Goal: Transaction & Acquisition: Purchase product/service

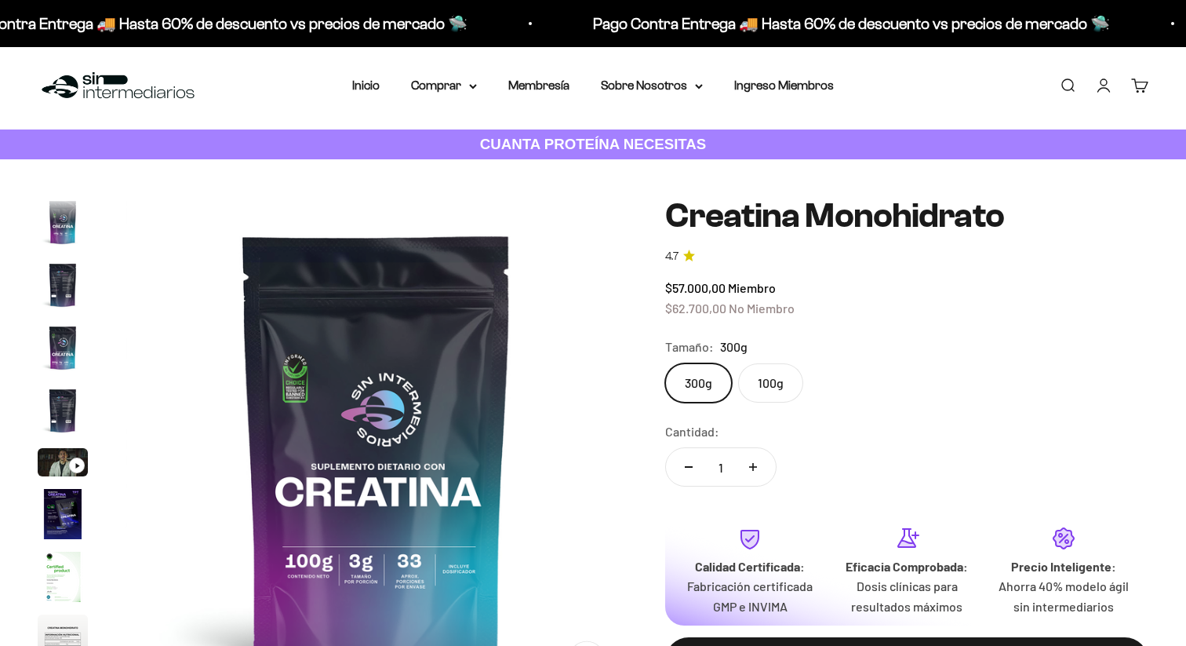
scroll to position [64, 0]
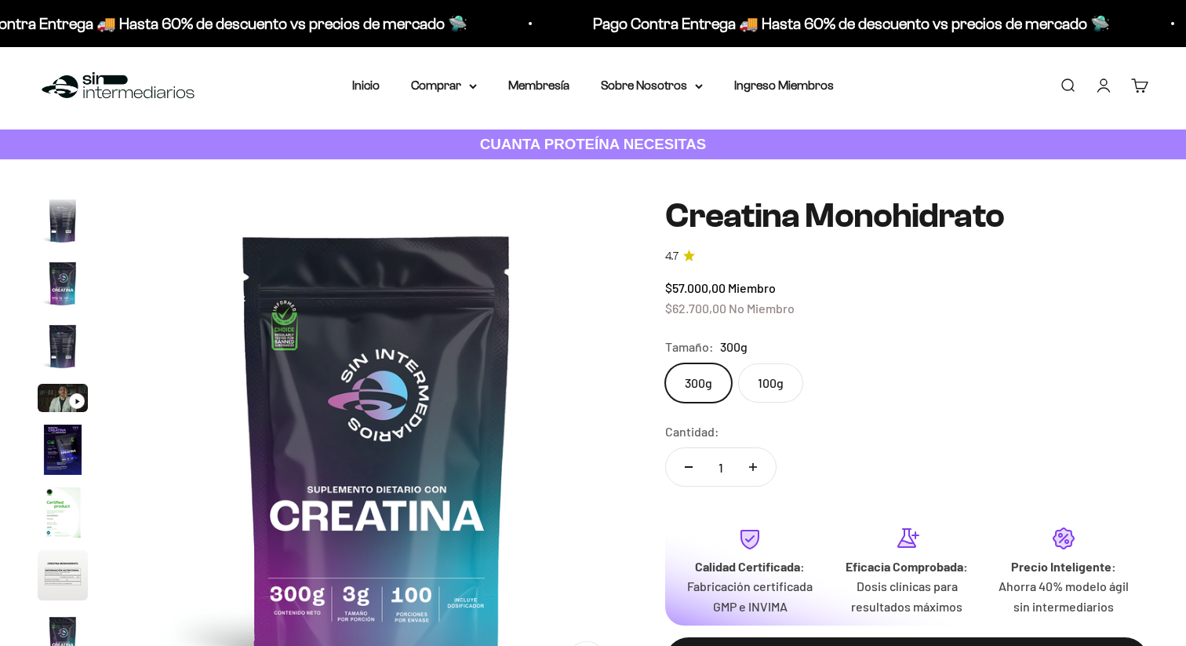
click at [64, 258] on img "Ir al artículo 3" at bounding box center [63, 283] width 50 height 50
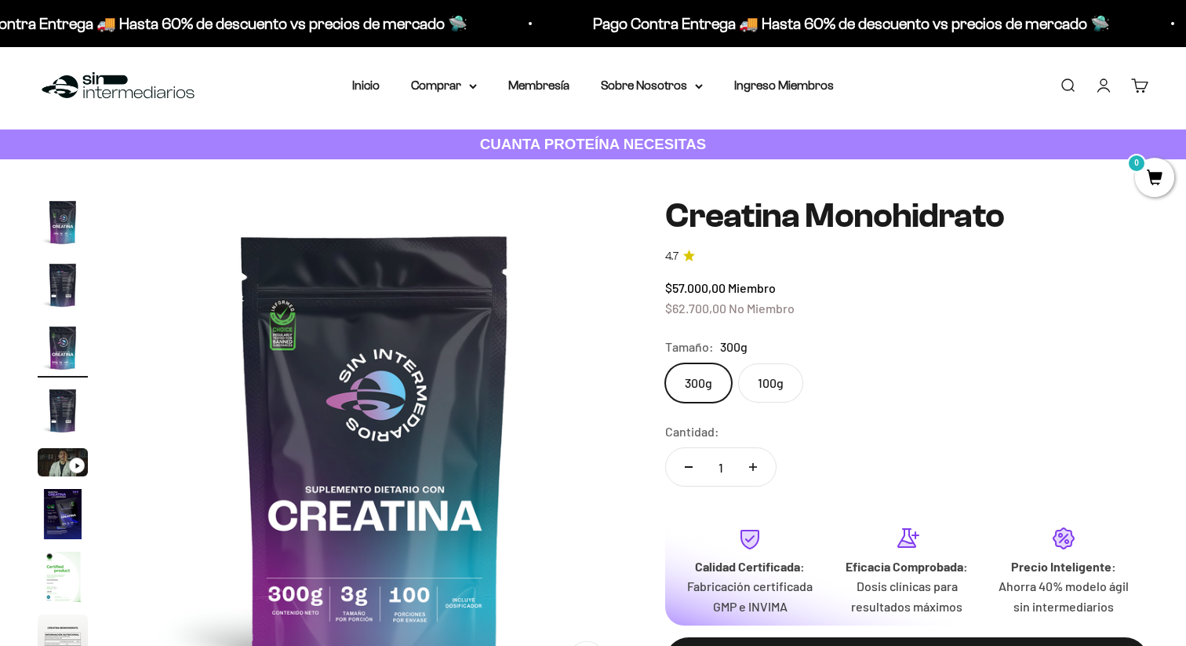
scroll to position [0, 1043]
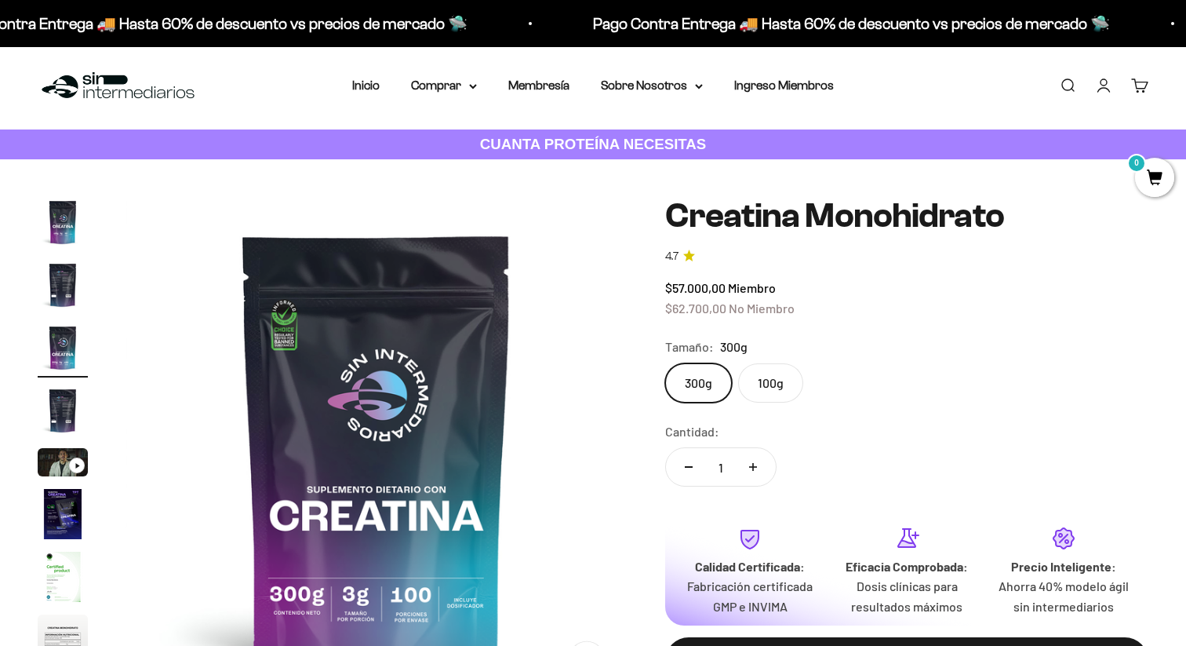
click at [69, 385] on img "Ir al artículo 4" at bounding box center [63, 410] width 50 height 50
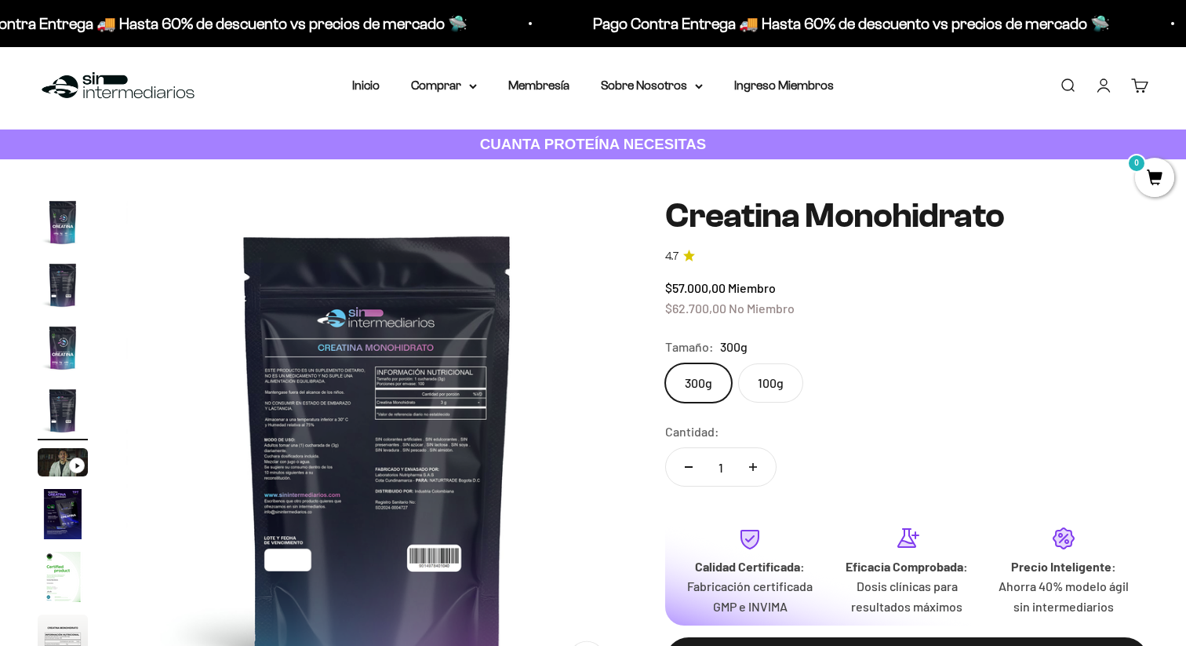
scroll to position [0, 1564]
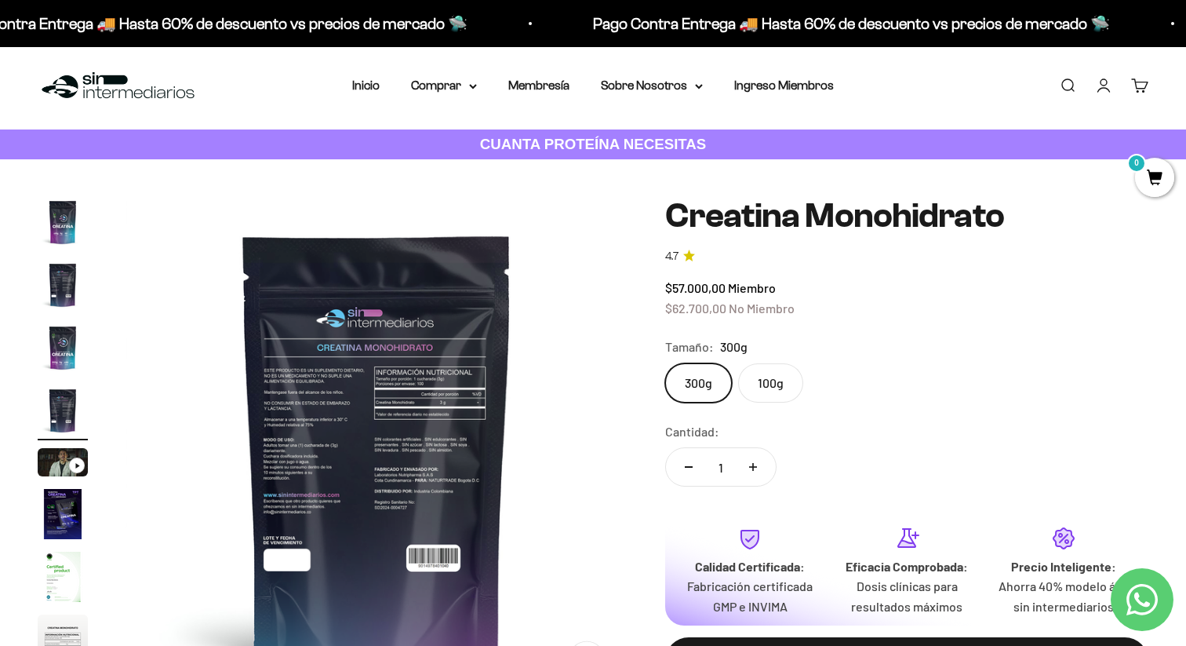
click at [311, 275] on img at bounding box center [377, 448] width 502 height 502
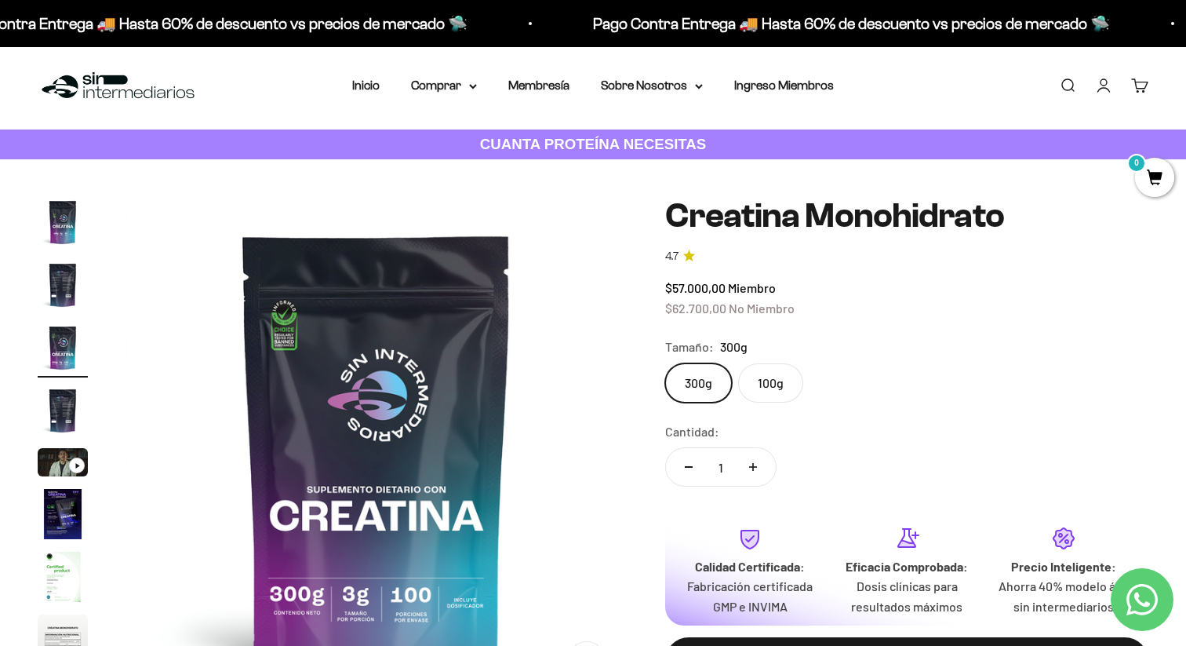
scroll to position [0, 1043]
click at [494, 358] on img at bounding box center [377, 448] width 502 height 502
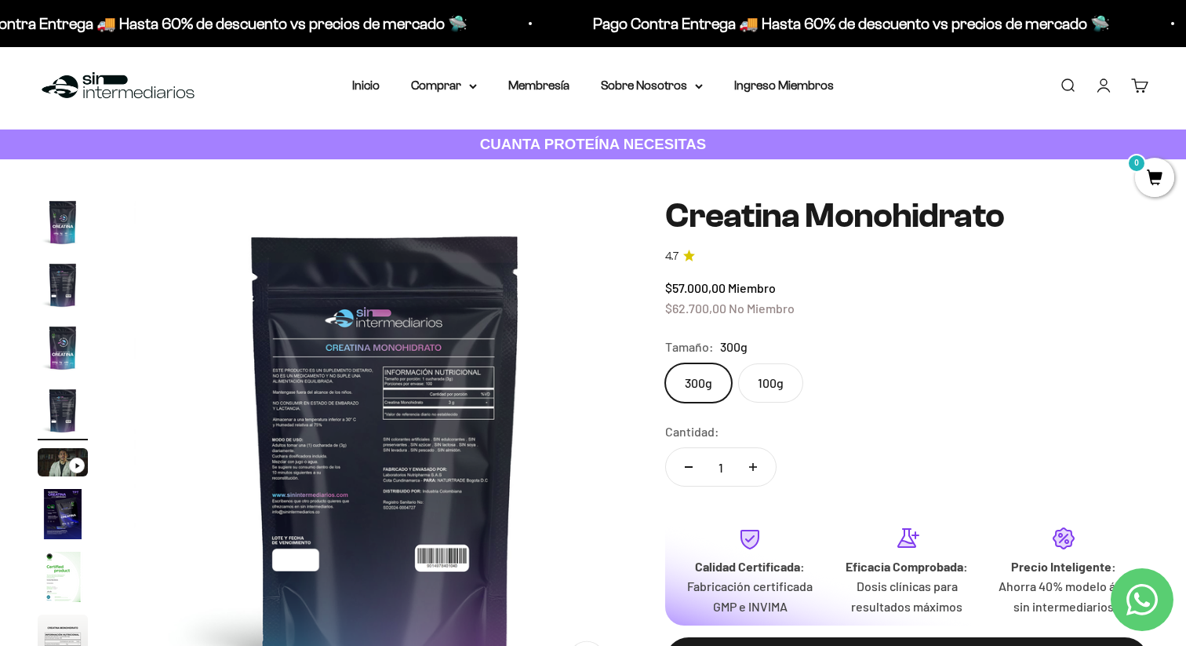
scroll to position [0, 1564]
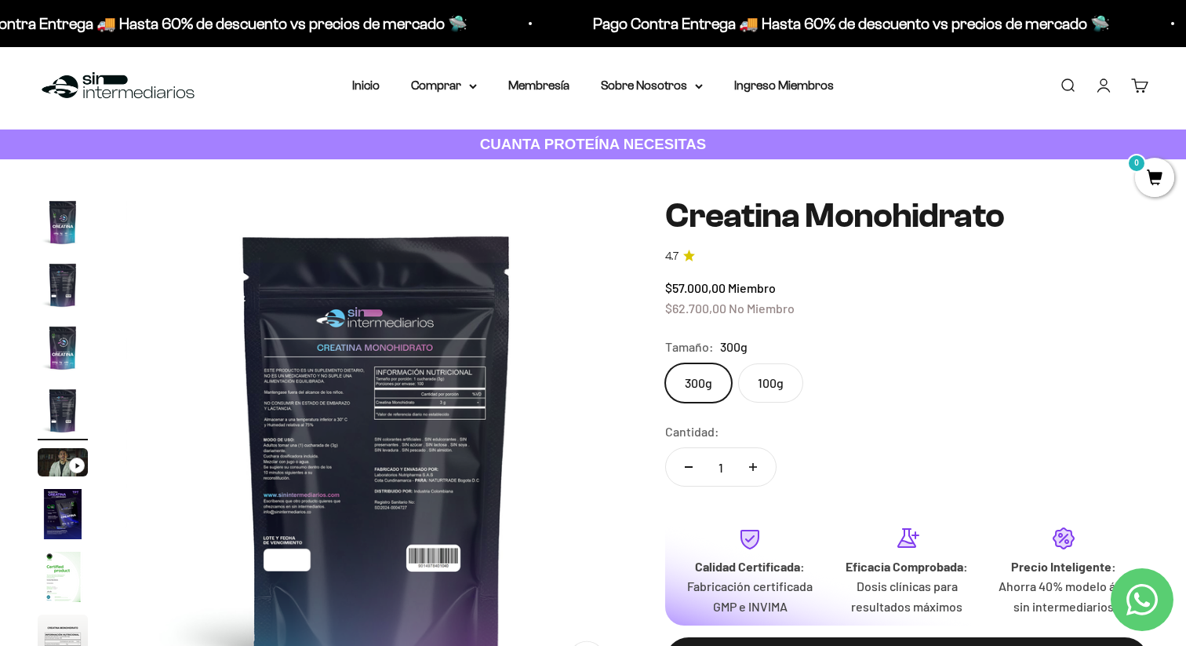
click at [484, 358] on img at bounding box center [377, 448] width 502 height 502
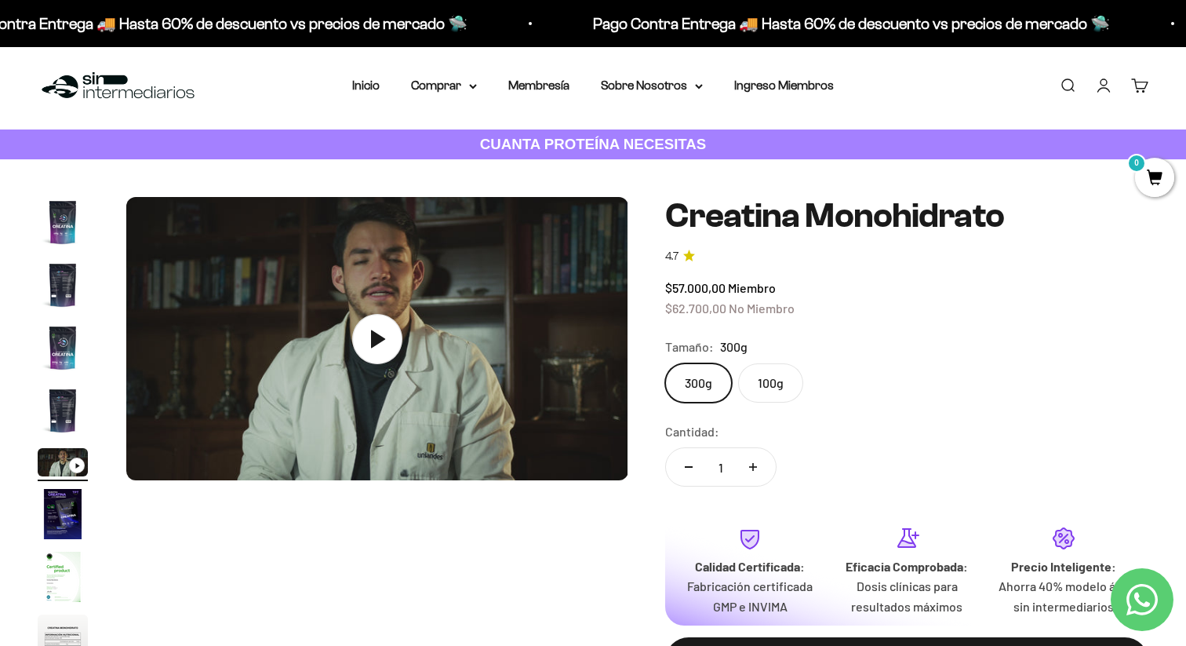
scroll to position [0, 2085]
click at [484, 357] on img at bounding box center [377, 338] width 502 height 283
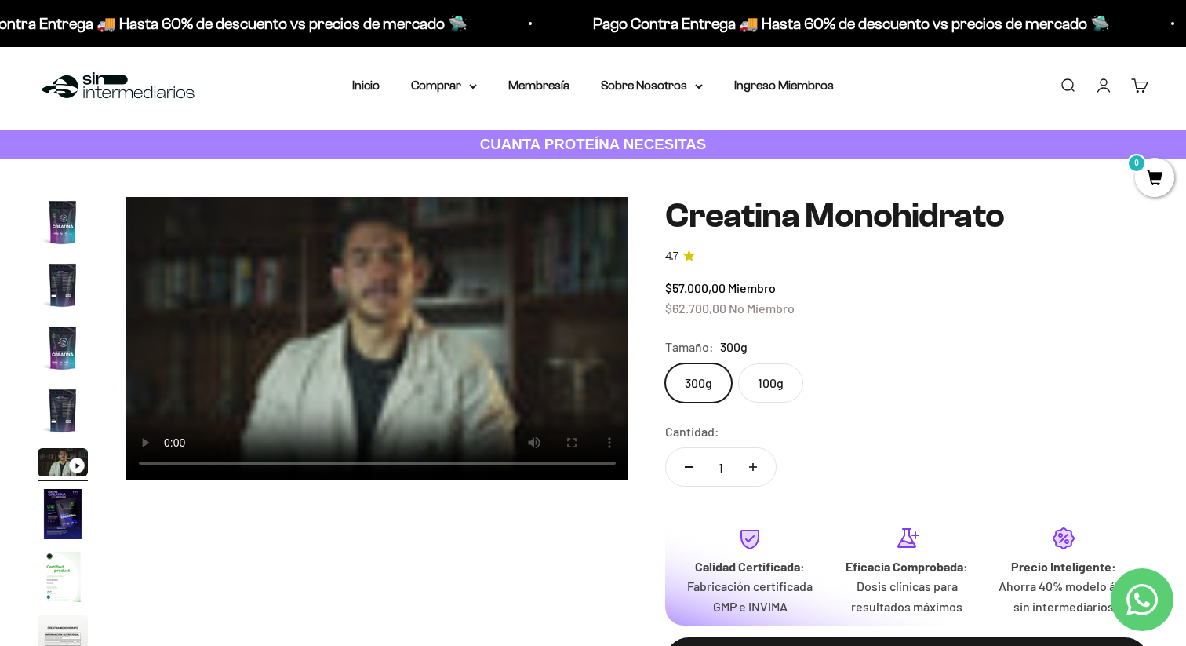
click at [65, 489] on img "Ir al artículo 6" at bounding box center [63, 514] width 50 height 50
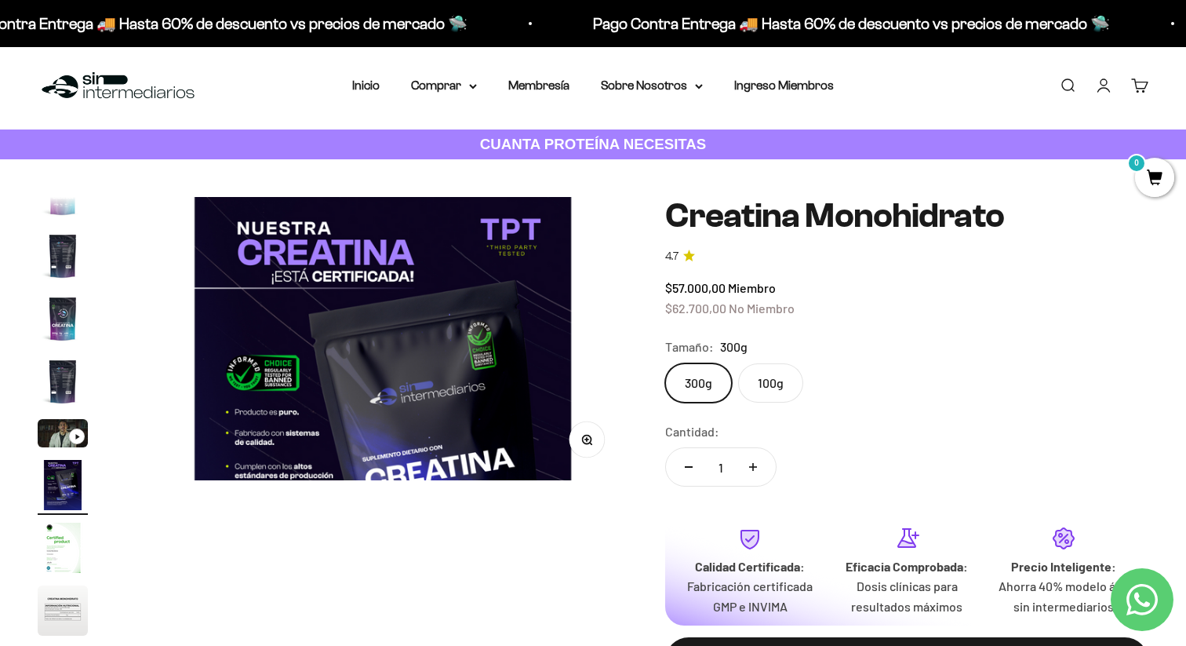
scroll to position [0, 2606]
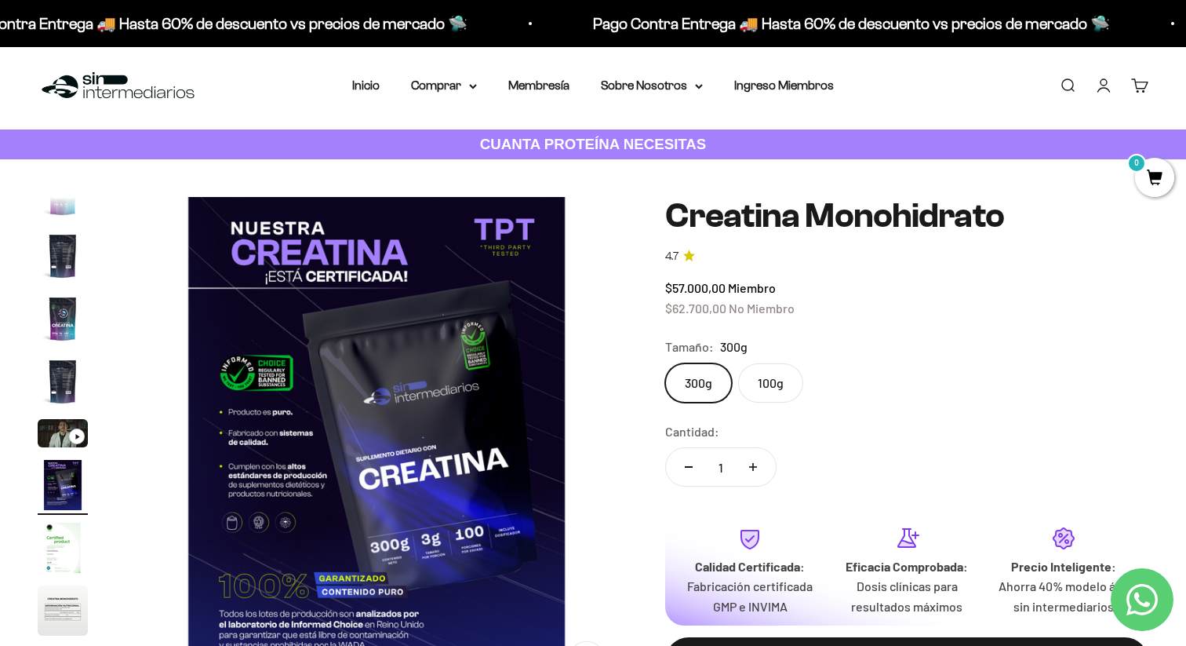
click at [60, 523] on img "Ir al artículo 7" at bounding box center [63, 548] width 50 height 50
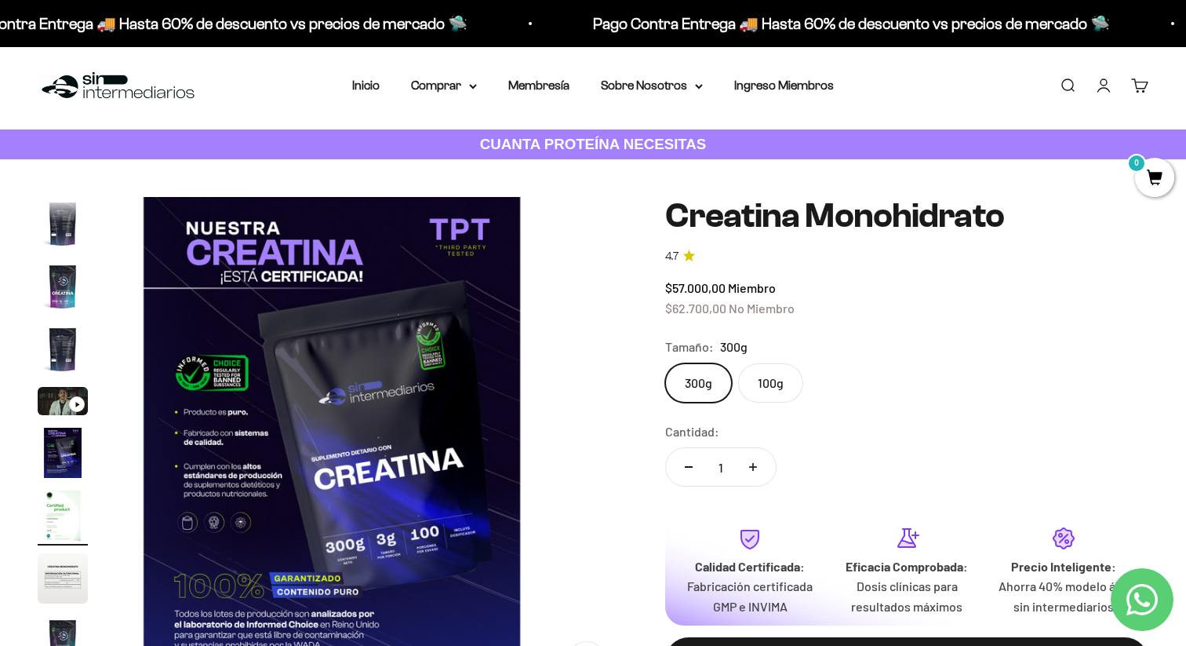
scroll to position [64, 0]
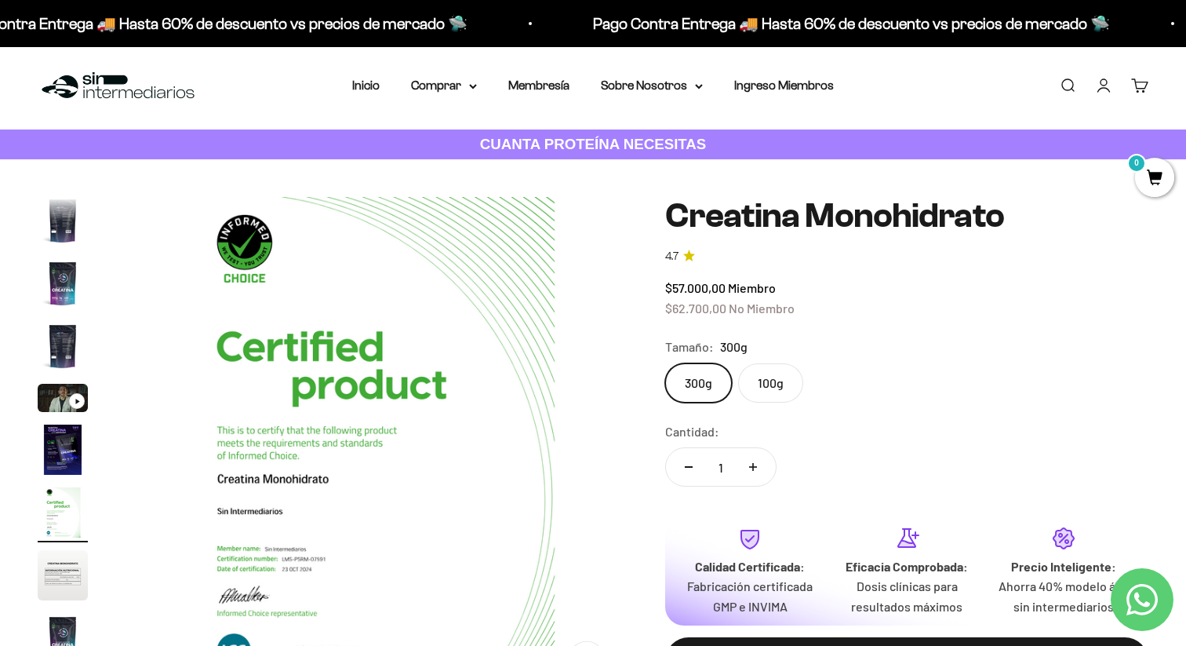
click at [60, 550] on img "Ir al artículo 8" at bounding box center [63, 575] width 50 height 50
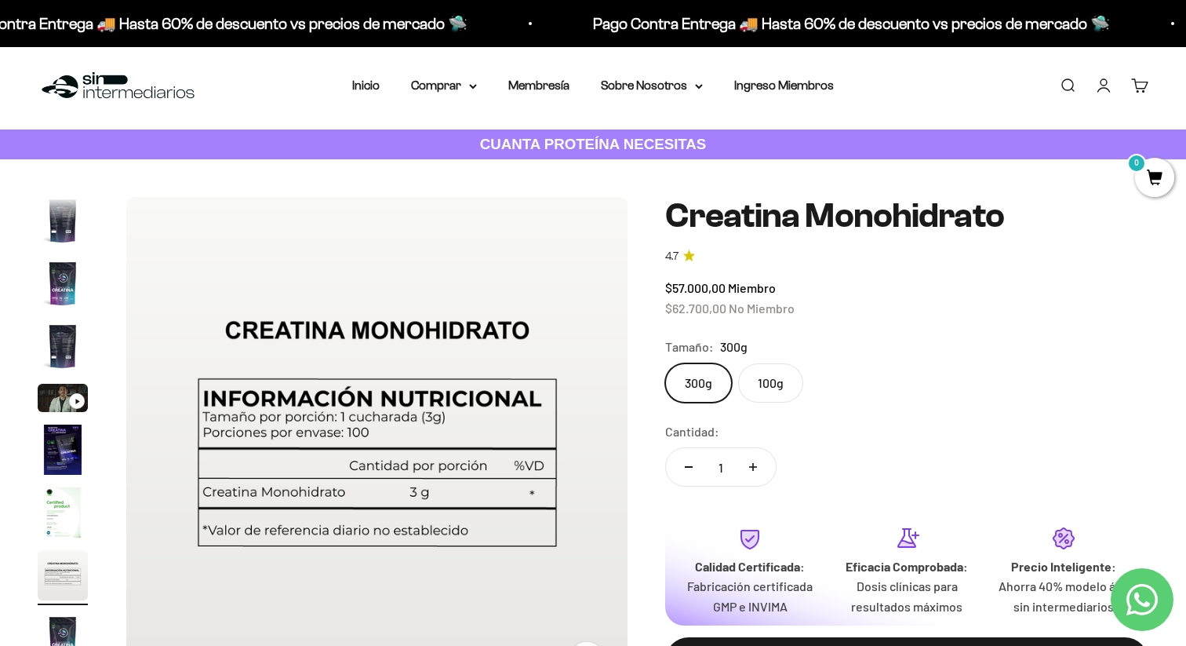
scroll to position [0, 3649]
click at [60, 613] on img "Ir al artículo 9" at bounding box center [63, 638] width 50 height 50
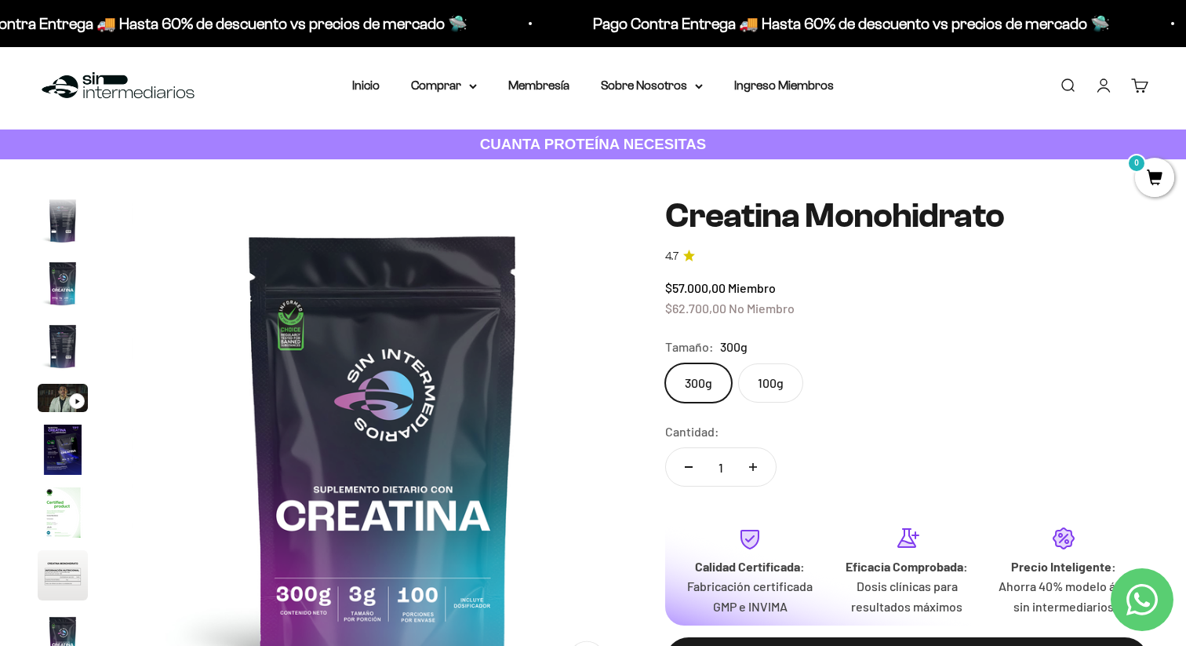
scroll to position [0, 4170]
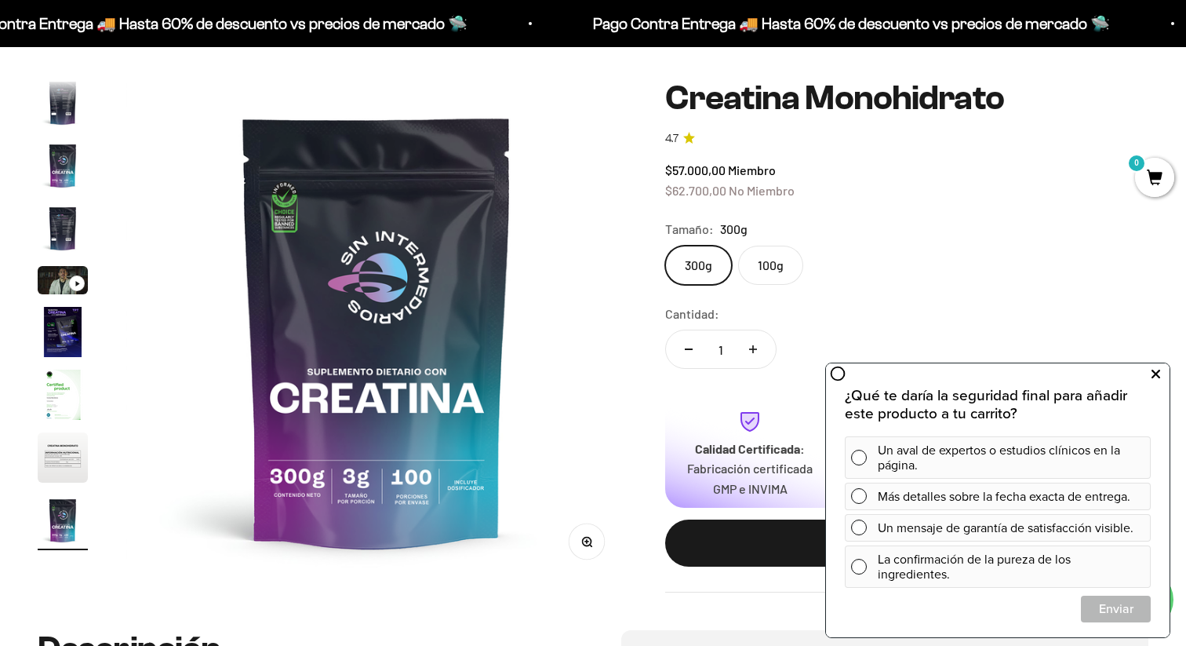
click at [1149, 370] on button at bounding box center [1156, 374] width 28 height 25
